Goal: Navigation & Orientation: Find specific page/section

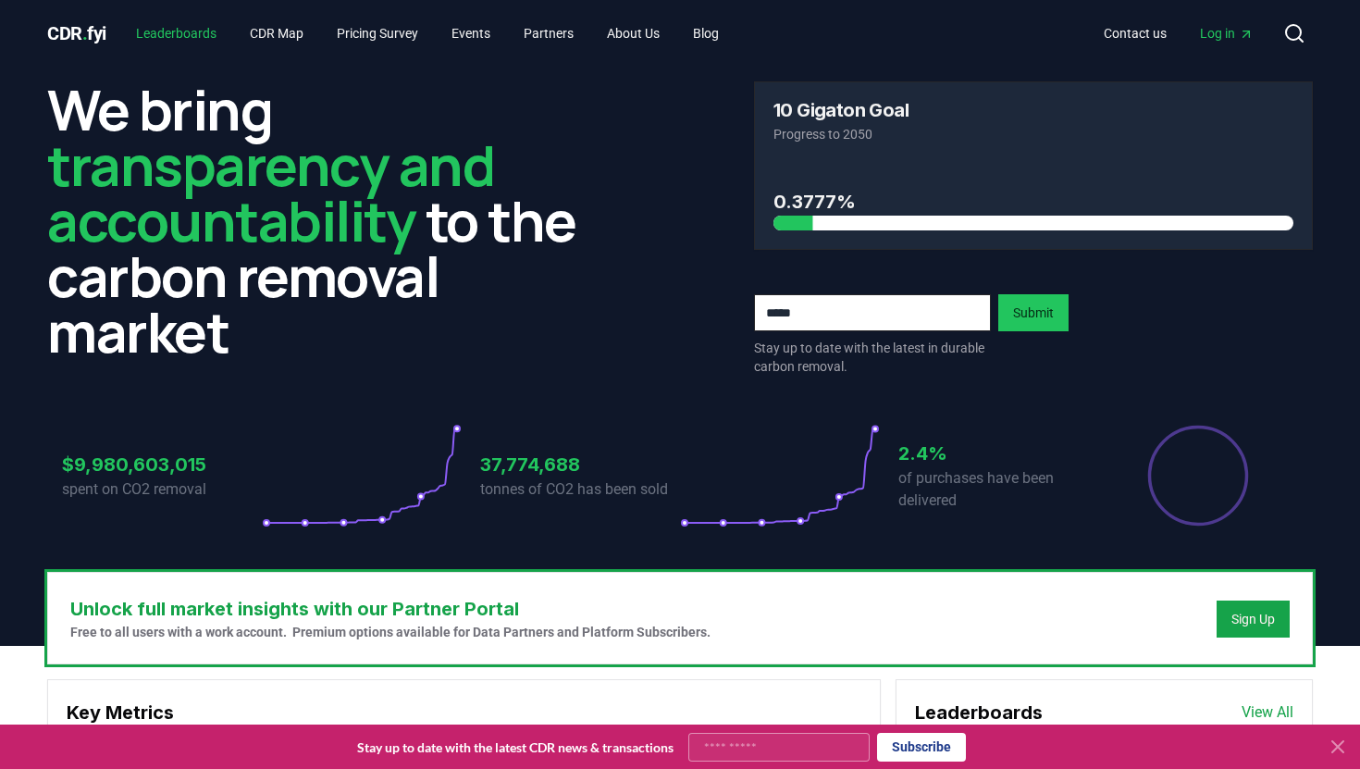
click at [185, 36] on link "Leaderboards" at bounding box center [176, 33] width 110 height 33
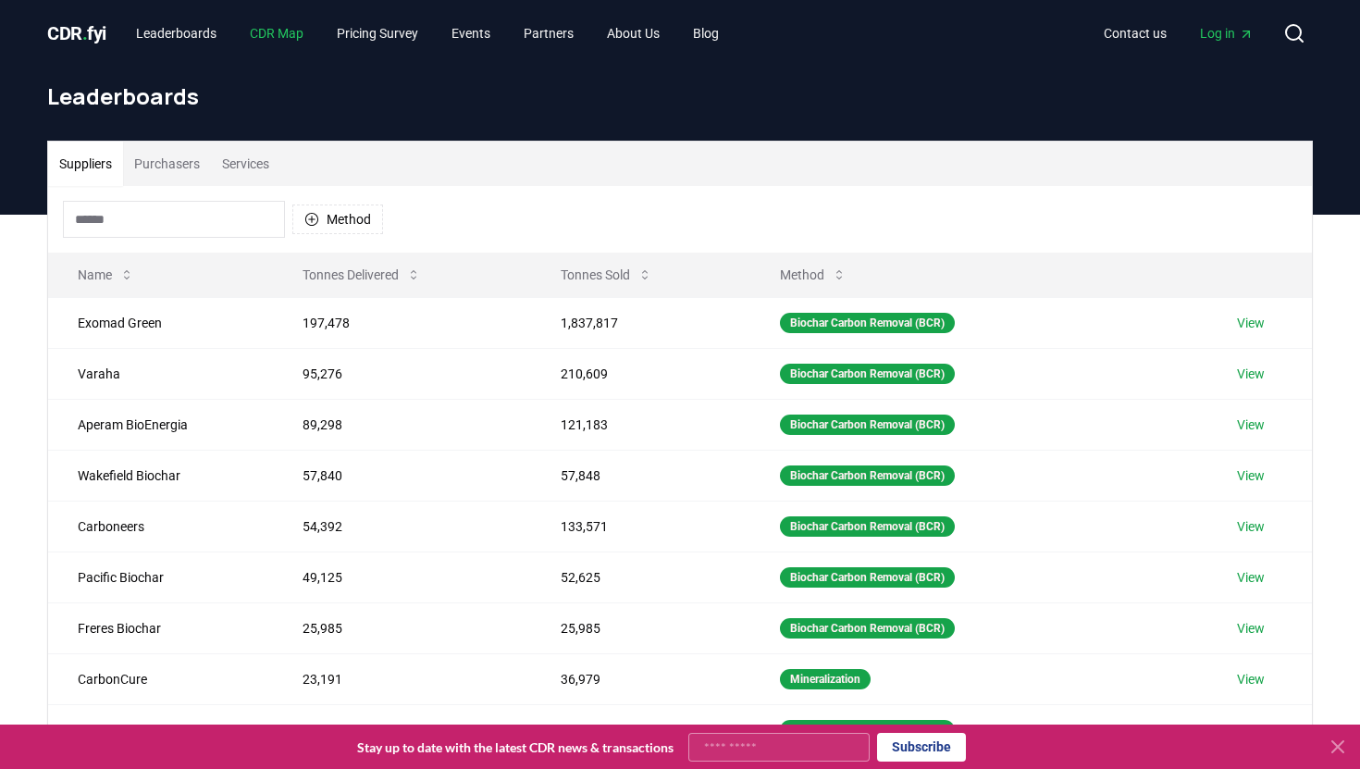
click at [260, 40] on link "CDR Map" at bounding box center [276, 33] width 83 height 33
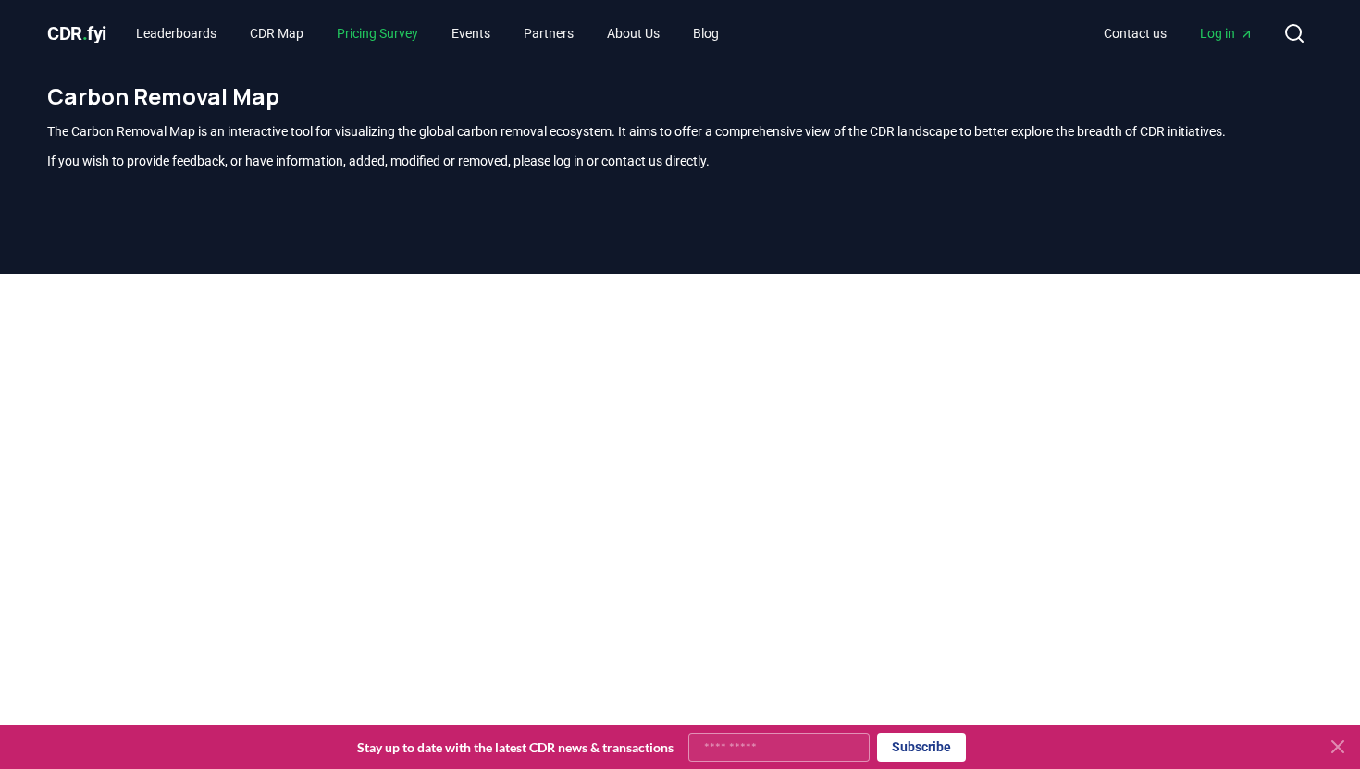
click at [414, 32] on link "Pricing Survey" at bounding box center [377, 33] width 111 height 33
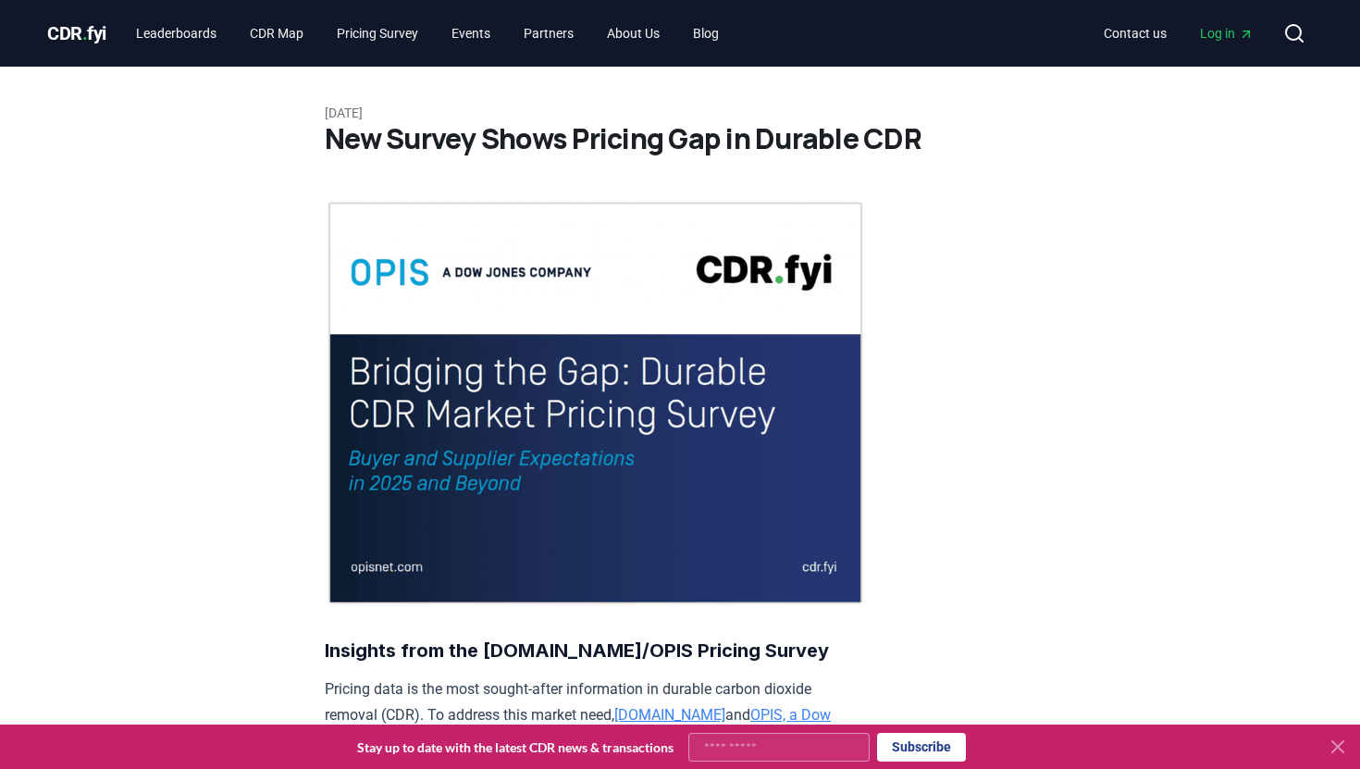
click at [66, 40] on span "CDR . fyi" at bounding box center [76, 33] width 59 height 22
